Goal: Find specific page/section: Find specific page/section

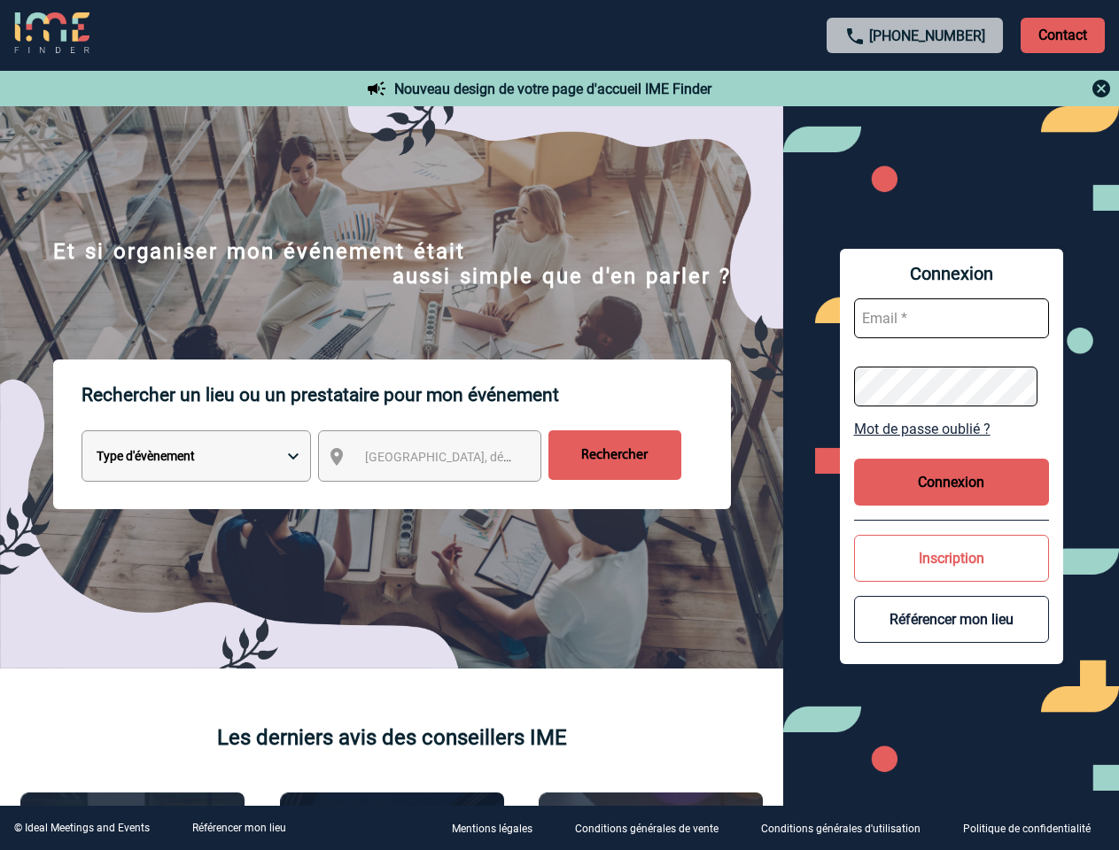
click at [559, 425] on p "Rechercher un lieu ou un prestataire pour mon événement" at bounding box center [405, 395] width 649 height 71
click at [1062, 35] on p "Contact" at bounding box center [1062, 35] width 84 height 35
click at [915, 89] on div at bounding box center [556, 423] width 1113 height 847
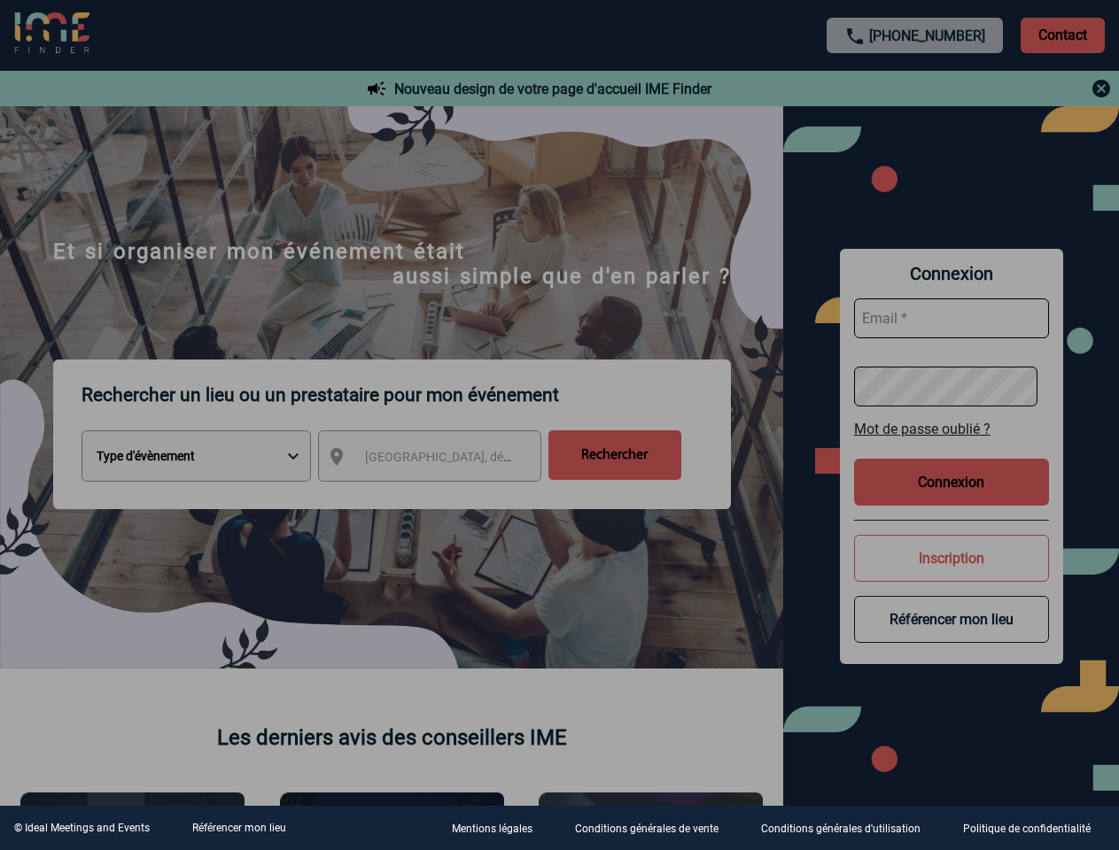
click at [446, 460] on div at bounding box center [559, 425] width 1119 height 850
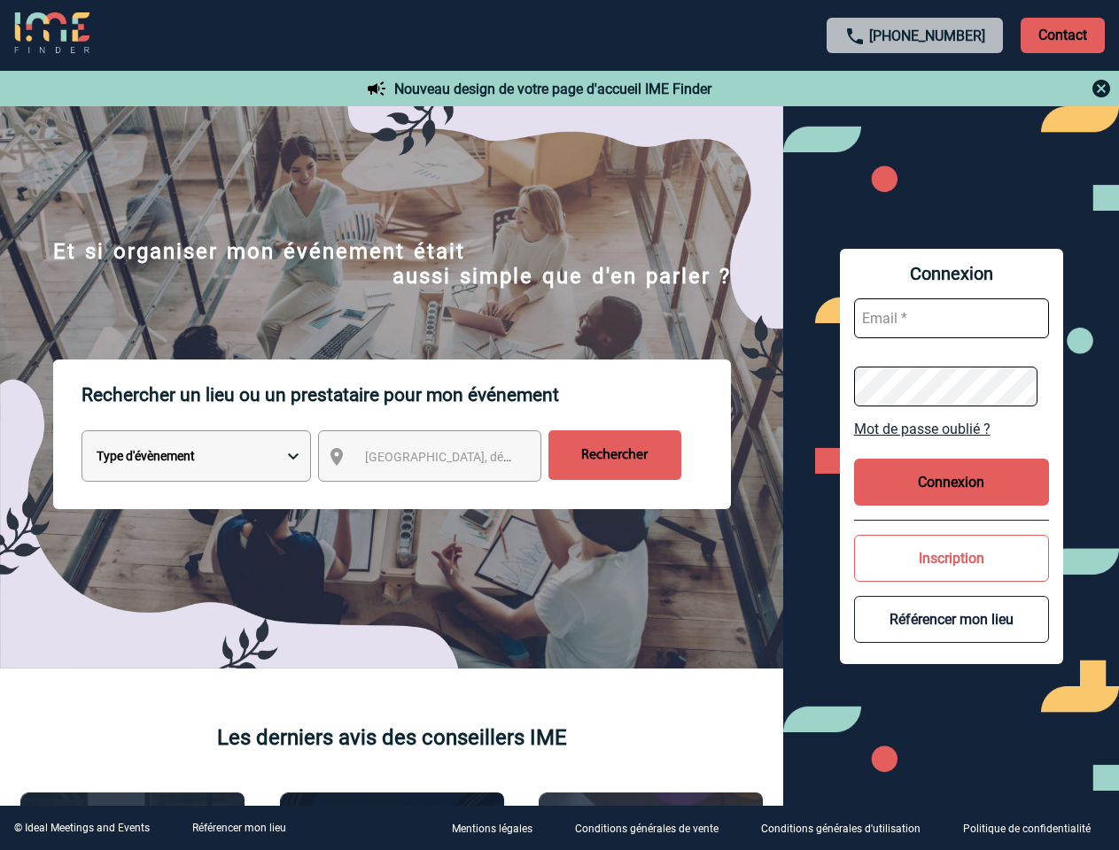
click at [951, 429] on link "Mot de passe oublié ?" at bounding box center [951, 429] width 195 height 17
click at [951, 482] on button "Connexion" at bounding box center [951, 482] width 195 height 47
click at [951, 558] on div at bounding box center [498, 378] width 996 height 757
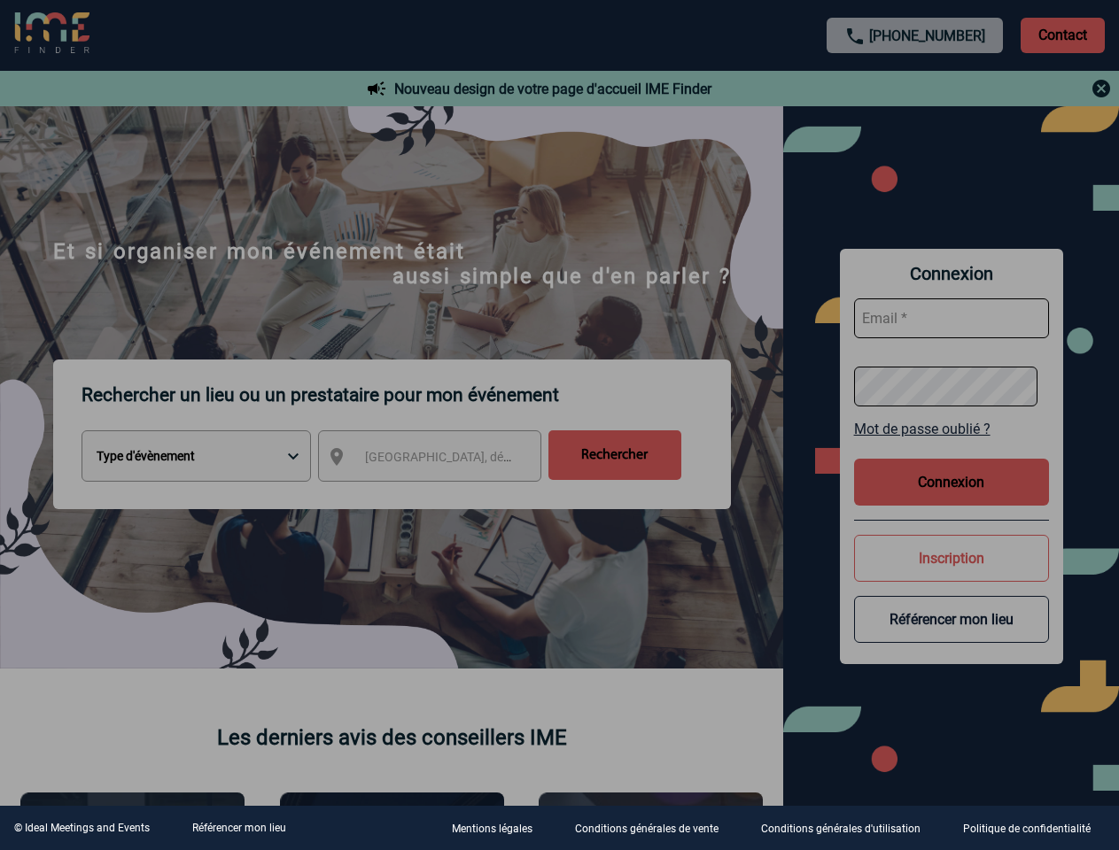
click at [951, 619] on div at bounding box center [559, 425] width 1119 height 850
click at [238, 828] on link "Référencer mon lieu" at bounding box center [239, 828] width 94 height 12
